Goal: Check status: Check status

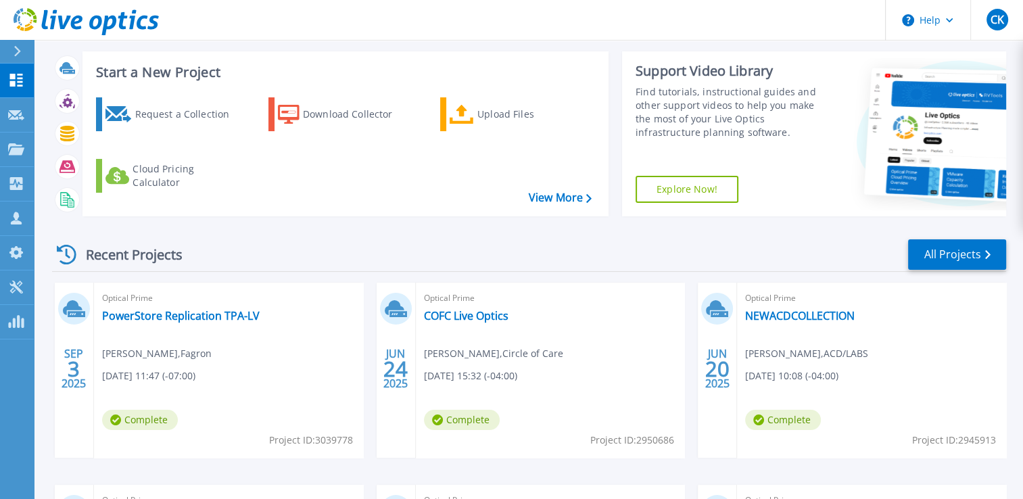
scroll to position [135, 0]
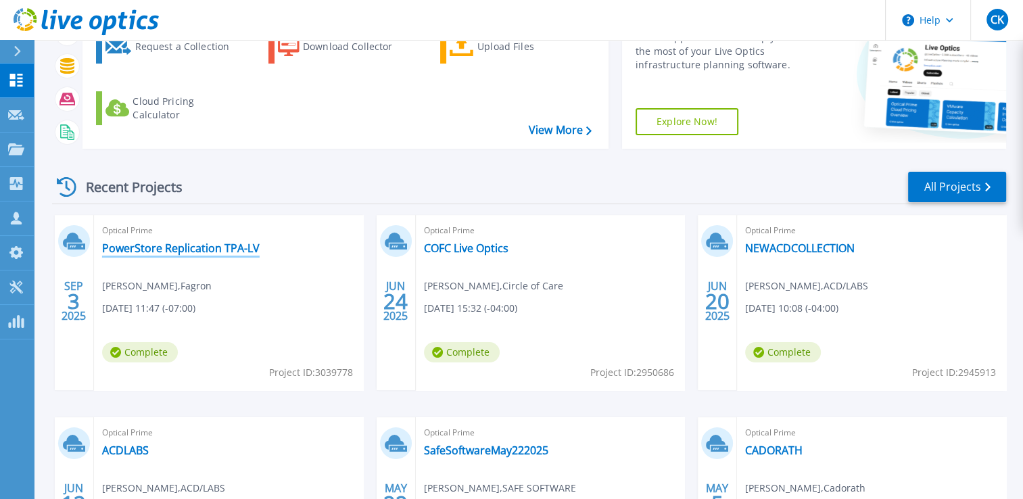
click at [155, 245] on link "PowerStore Replication TPA-LV" at bounding box center [181, 248] width 158 height 14
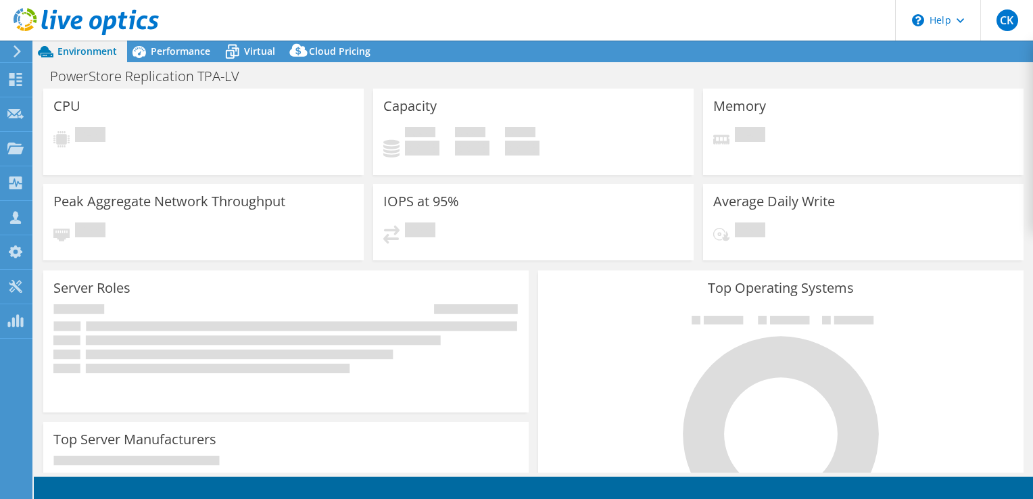
select select "USD"
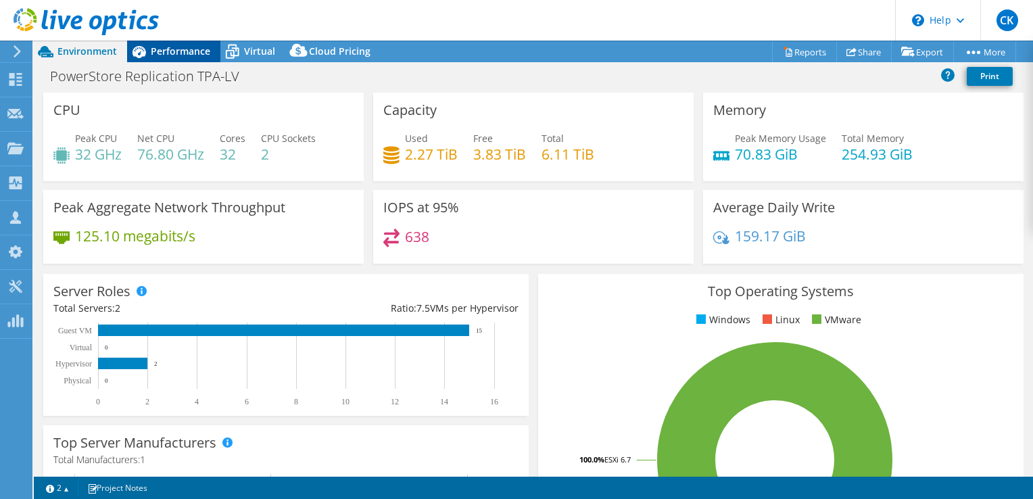
click at [170, 47] on span "Performance" at bounding box center [180, 51] width 59 height 13
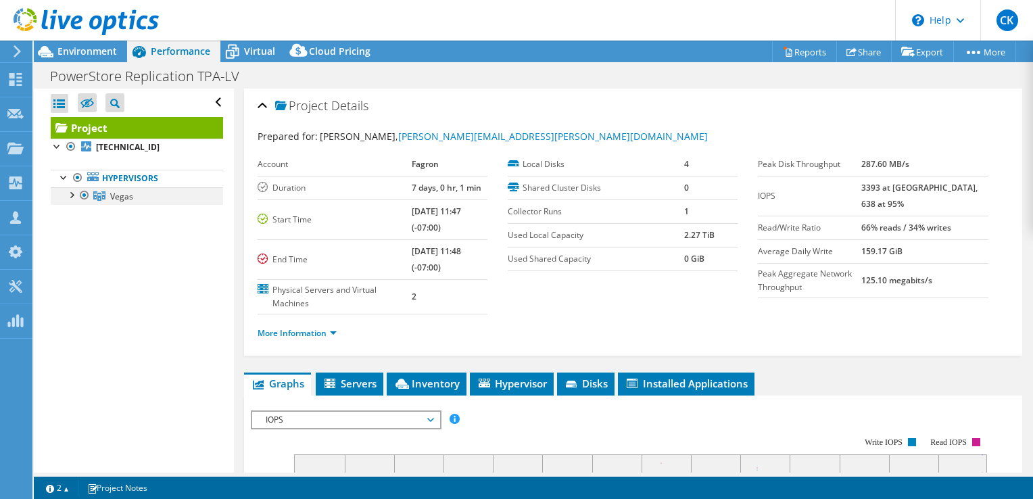
click at [70, 193] on div at bounding box center [71, 194] width 14 height 14
click at [254, 50] on span "Virtual" at bounding box center [259, 51] width 31 height 13
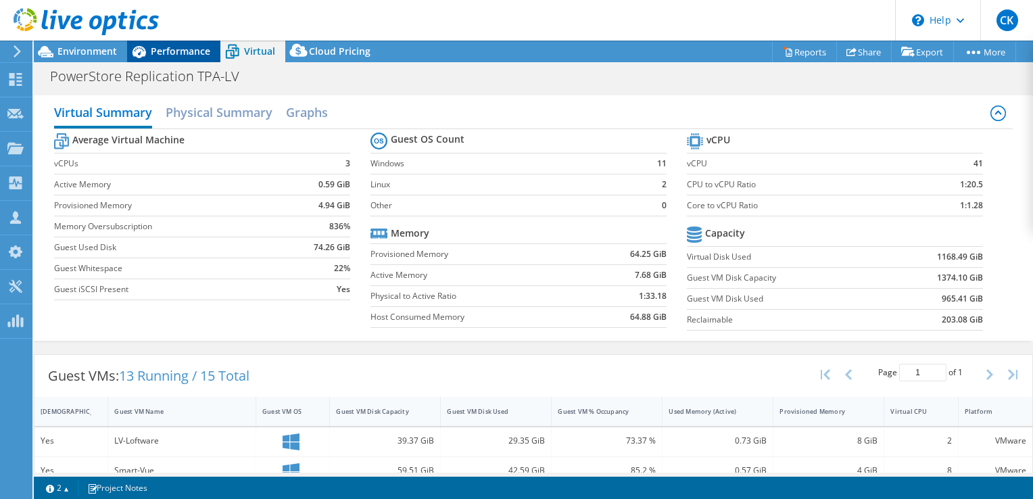
click at [185, 45] on span "Performance" at bounding box center [180, 51] width 59 height 13
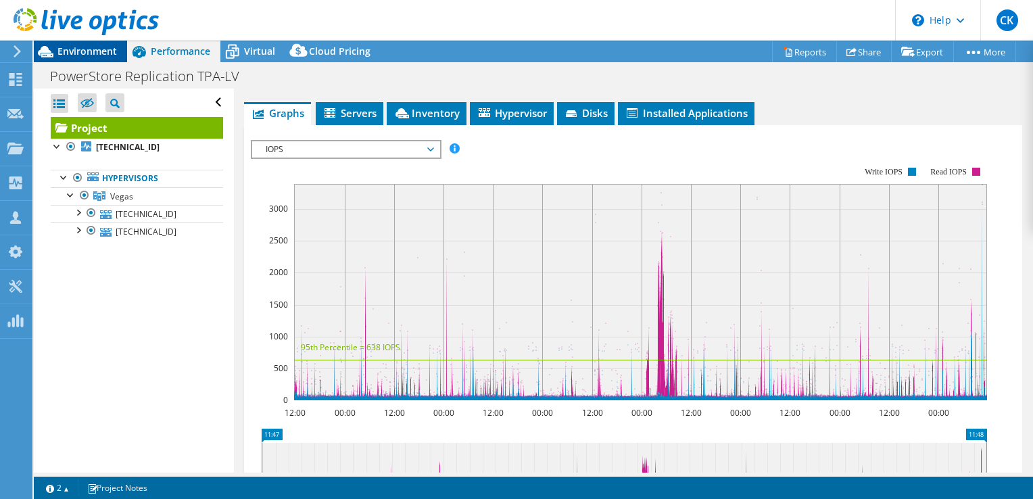
click at [98, 51] on span "Environment" at bounding box center [86, 51] width 59 height 13
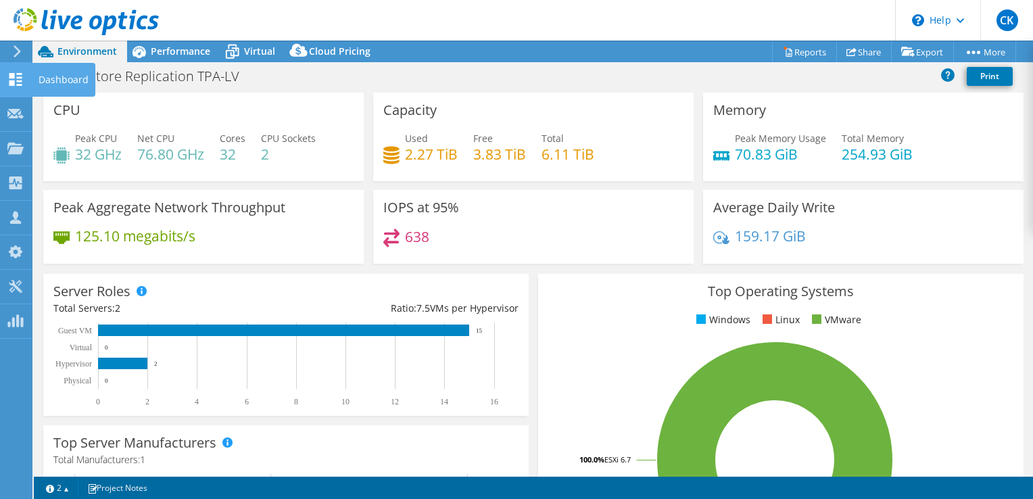
click at [18, 75] on icon at bounding box center [15, 79] width 16 height 13
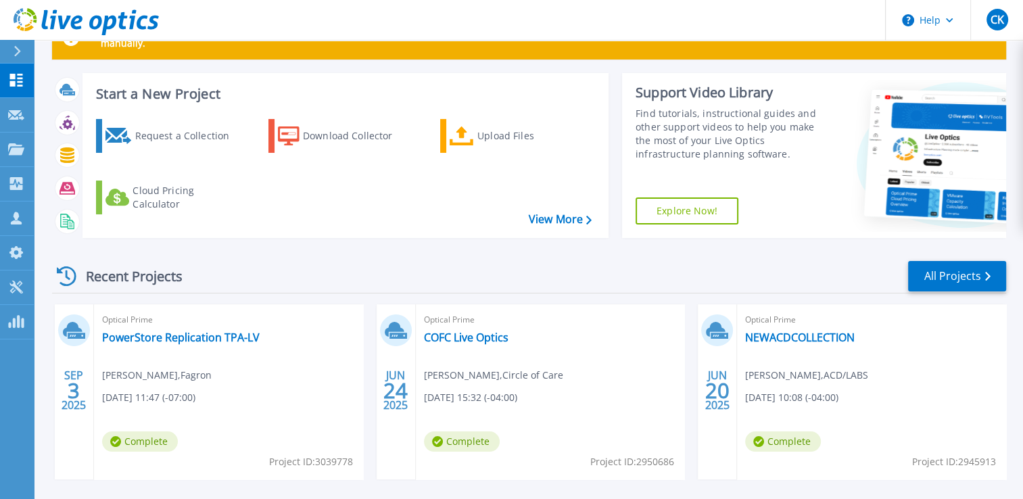
scroll to position [68, 0]
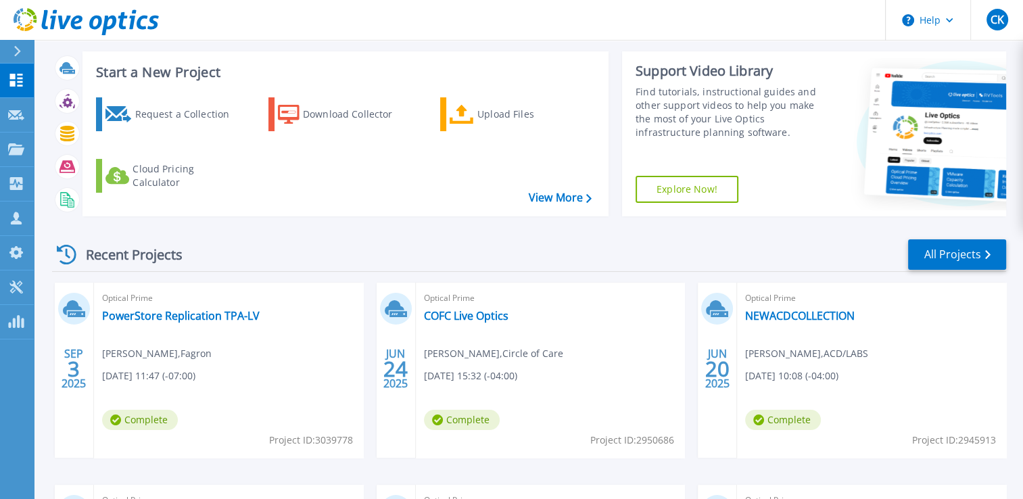
click at [370, 235] on div "Recent Projects All Projects SEP 3 2025 Optical Prime PowerStore Replication TP…" at bounding box center [529, 462] width 954 height 470
click at [364, 224] on div "Start a New Project Request a Collection Download Collector Upload Files Cloud …" at bounding box center [529, 139] width 954 height 176
